Goal: Find specific page/section: Find specific page/section

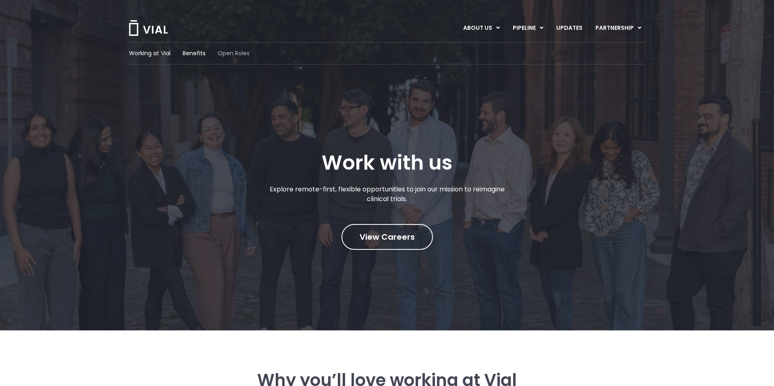
click at [237, 54] on span "Open Roles" at bounding box center [234, 53] width 32 height 8
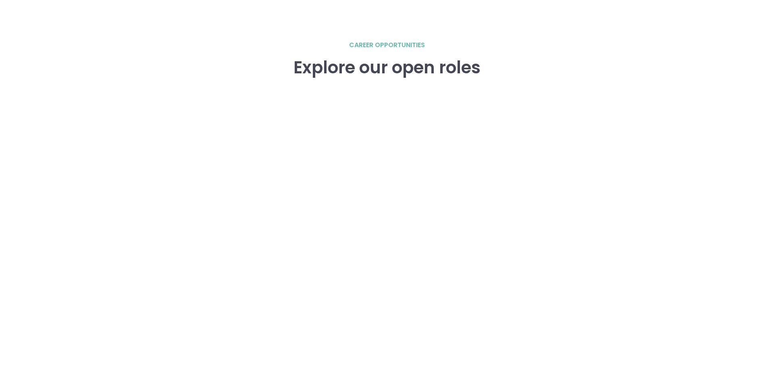
scroll to position [6, 0]
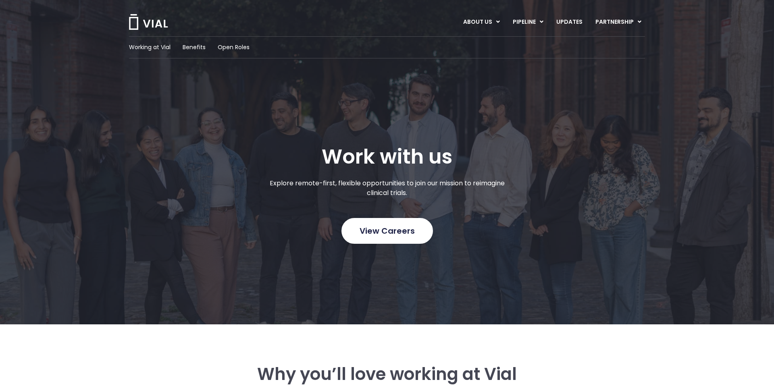
click at [382, 232] on span "View Careers" at bounding box center [387, 231] width 55 height 10
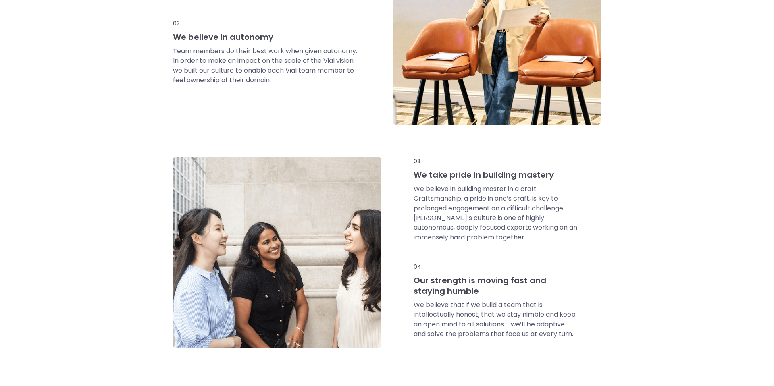
scroll to position [482, 0]
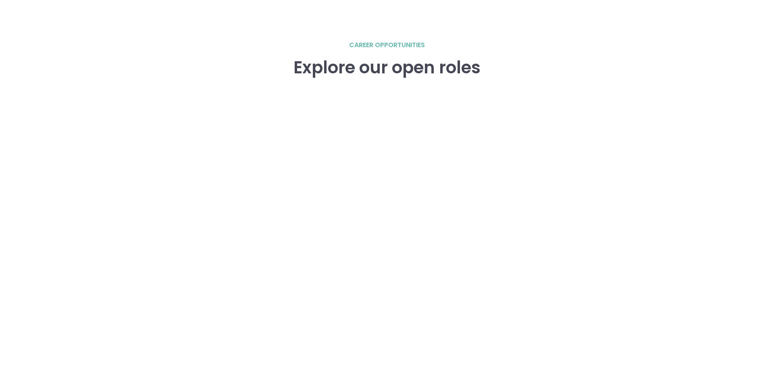
scroll to position [1194, 0]
